Goal: Find contact information: Find contact information

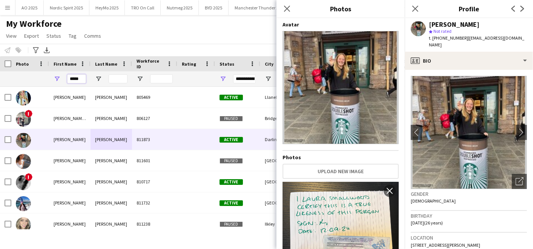
drag, startPoint x: 68, startPoint y: 75, endPoint x: 62, endPoint y: 74, distance: 6.1
click at [62, 74] on div "*****" at bounding box center [70, 78] width 42 height 15
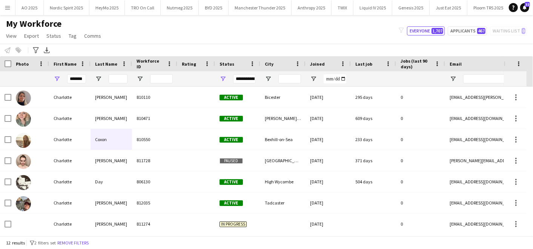
click at [128, 42] on div "My Workforce View Views Default view Compliance Log New view Update view Delete…" at bounding box center [266, 31] width 533 height 26
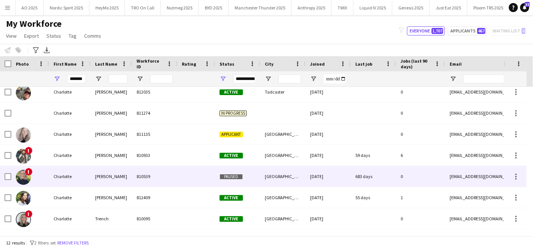
click at [94, 178] on div "[PERSON_NAME]" at bounding box center [112, 176] width 42 height 21
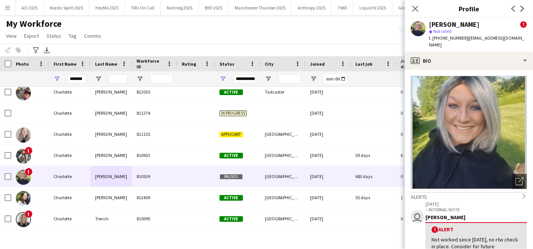
click at [431, 23] on div "[PERSON_NAME]" at bounding box center [454, 24] width 51 height 7
click at [526, 35] on div "[PERSON_NAME] ! star Not rated t. [PHONE_NUMBER] | [EMAIL_ADDRESS][DOMAIN_NAME]" at bounding box center [469, 35] width 128 height 34
drag, startPoint x: 522, startPoint y: 37, endPoint x: 459, endPoint y: 27, distance: 63.4
click at [459, 27] on div "[PERSON_NAME] ! star Not rated t. [PHONE_NUMBER] | [EMAIL_ADDRESS][DOMAIN_NAME]" at bounding box center [478, 35] width 98 height 28
drag, startPoint x: 459, startPoint y: 27, endPoint x: 526, endPoint y: 38, distance: 67.3
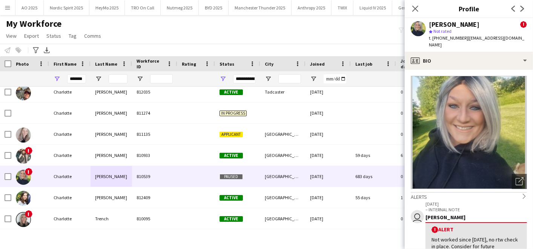
click at [526, 38] on div "[PERSON_NAME] ! star Not rated t. [PHONE_NUMBER] | [EMAIL_ADDRESS][DOMAIN_NAME]" at bounding box center [469, 35] width 128 height 34
copy div "[PERSON_NAME] ! star Not rated t. [PHONE_NUMBER] | [EMAIL_ADDRESS][DOMAIN_NAME]"
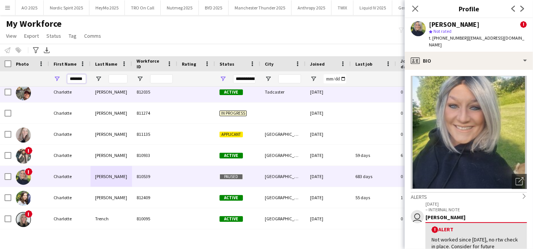
drag, startPoint x: 70, startPoint y: 79, endPoint x: 238, endPoint y: 96, distance: 168.8
click at [238, 96] on div "Workforce Details Status City Joined 0 0" at bounding box center [266, 146] width 533 height 180
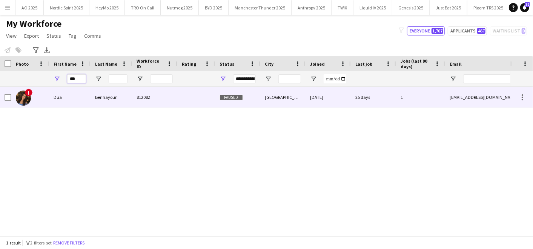
type input "***"
click at [48, 106] on div "!" at bounding box center [30, 97] width 38 height 21
